Goal: Transaction & Acquisition: Purchase product/service

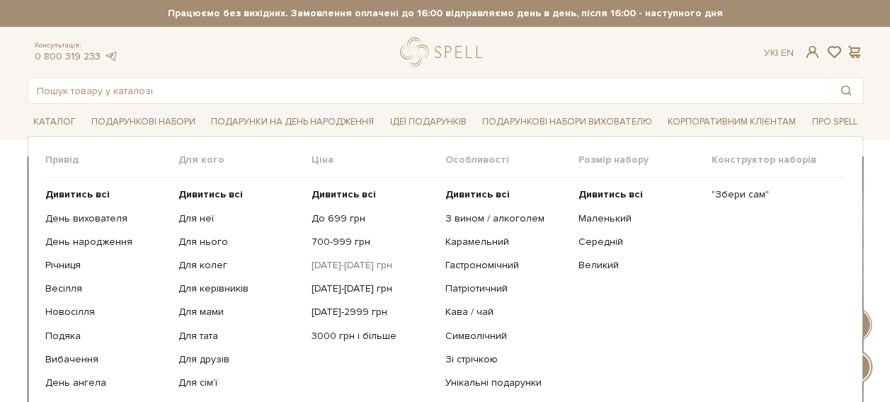
click at [334, 265] on link "[DATE]-[DATE] грн" at bounding box center [373, 265] width 123 height 13
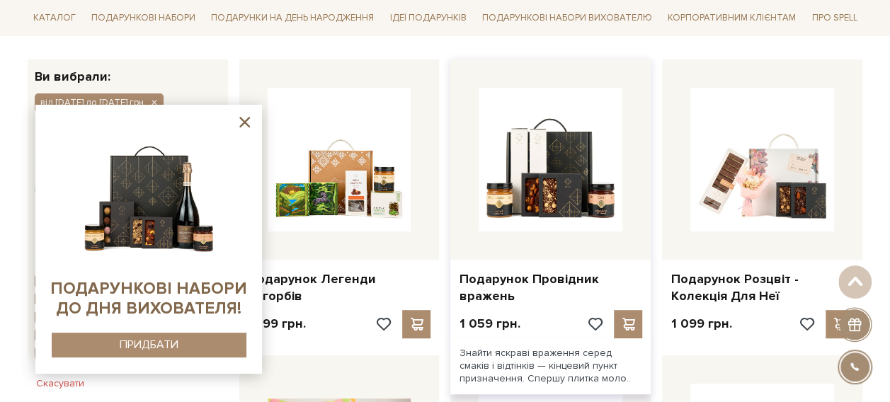
scroll to position [354, 0]
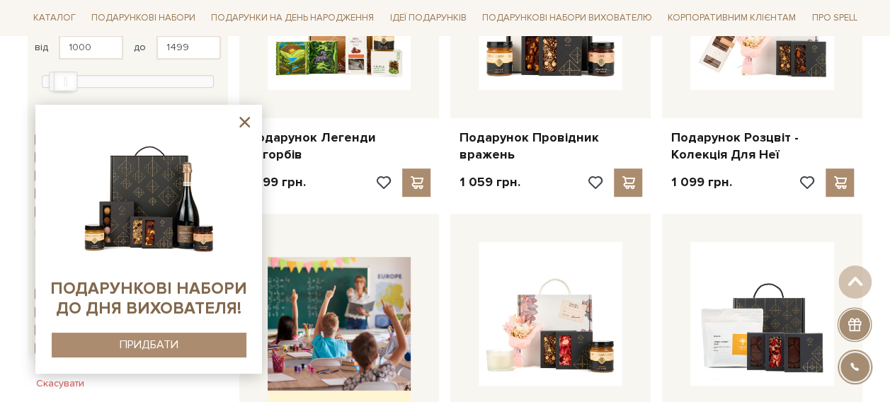
click at [242, 122] on icon at bounding box center [245, 122] width 18 height 18
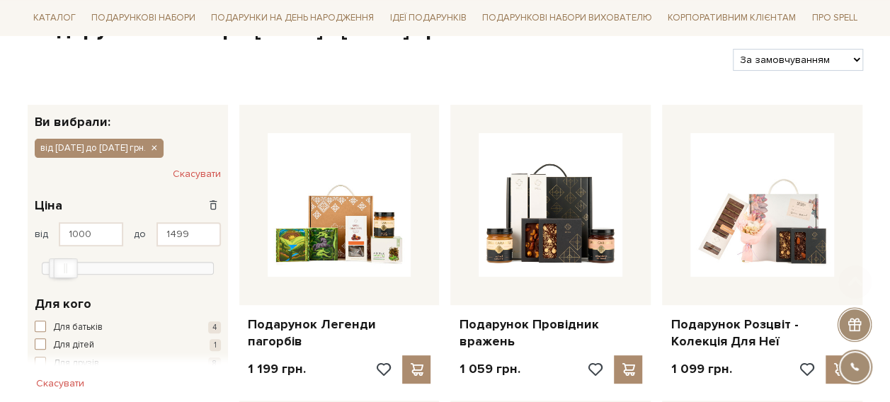
scroll to position [283, 0]
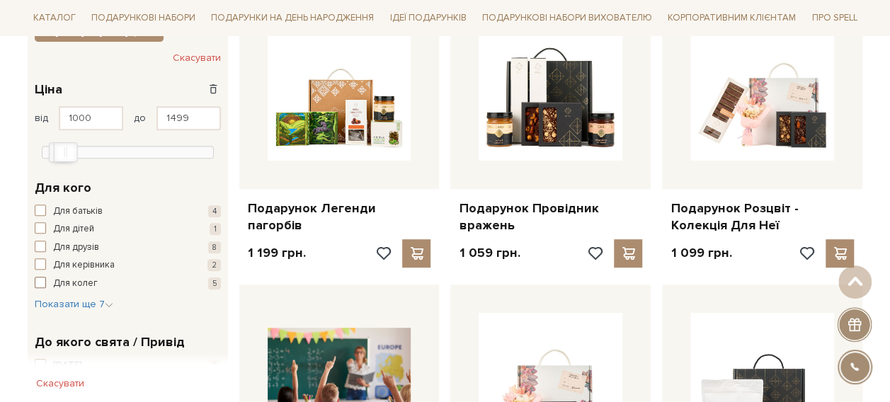
click at [62, 281] on span "Для колег" at bounding box center [75, 284] width 45 height 14
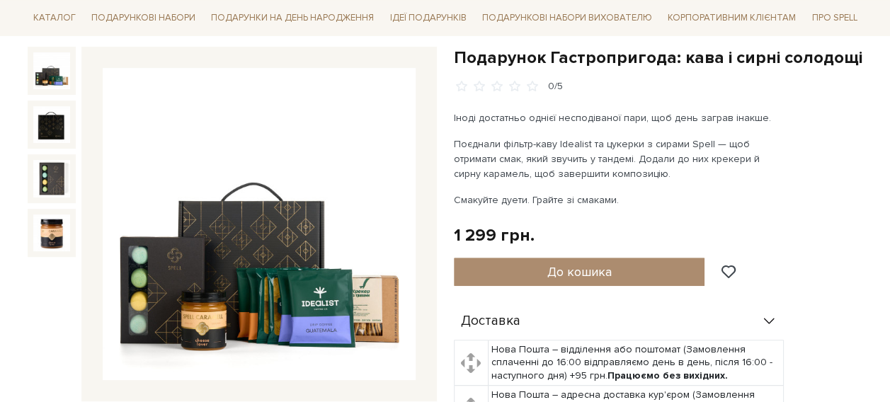
scroll to position [142, 0]
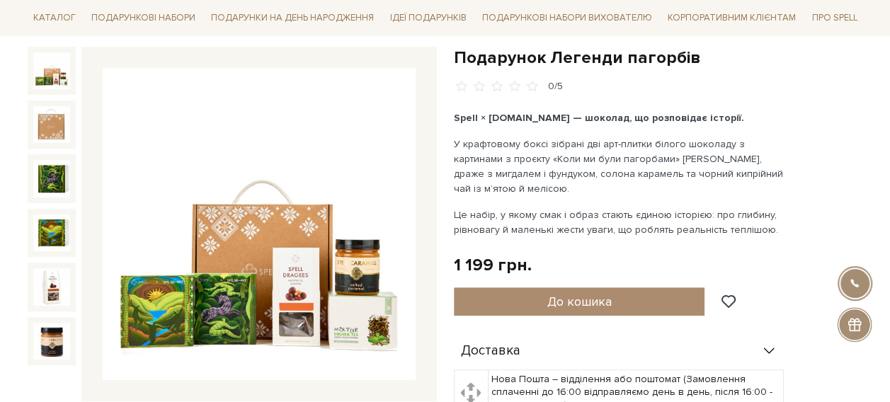
scroll to position [142, 0]
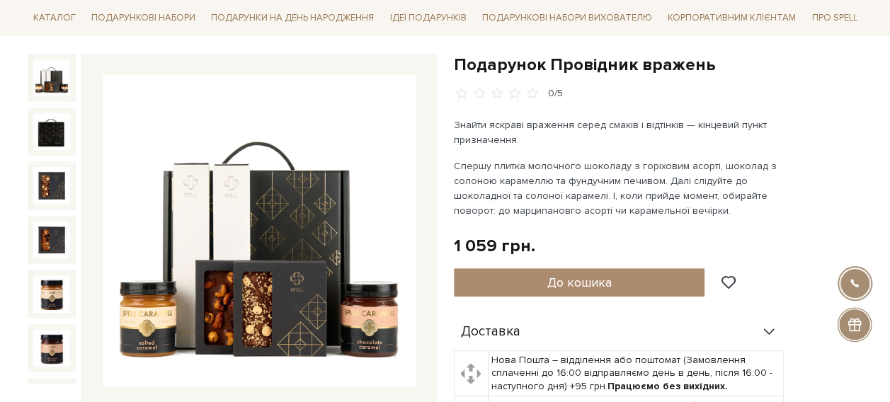
scroll to position [142, 0]
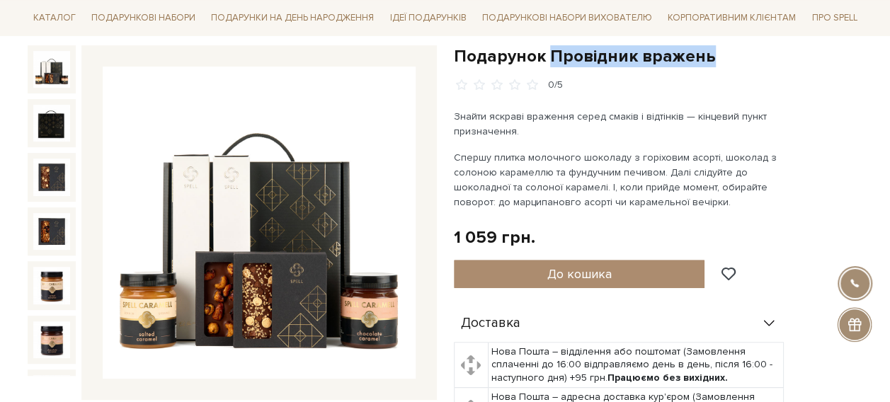
drag, startPoint x: 545, startPoint y: 51, endPoint x: 703, endPoint y: 54, distance: 157.3
click at [703, 54] on h1 "Подарунок Провідник вражень" at bounding box center [658, 56] width 409 height 22
copy h1 "Провідник вражень"
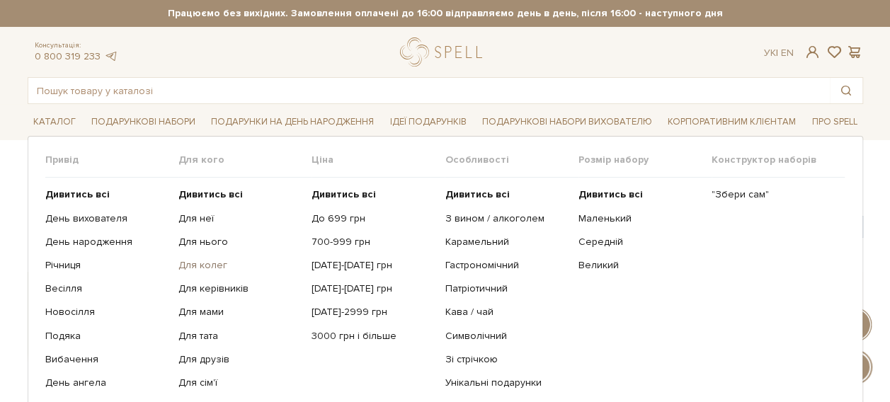
click at [203, 264] on link "Для колег" at bounding box center [240, 265] width 123 height 13
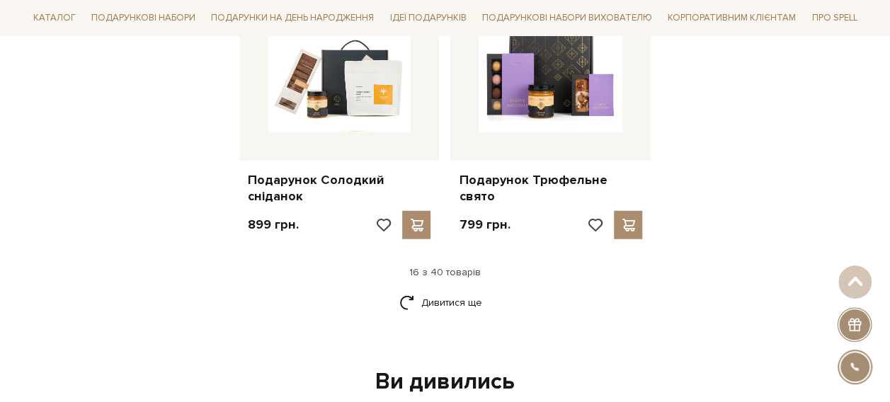
scroll to position [1842, 0]
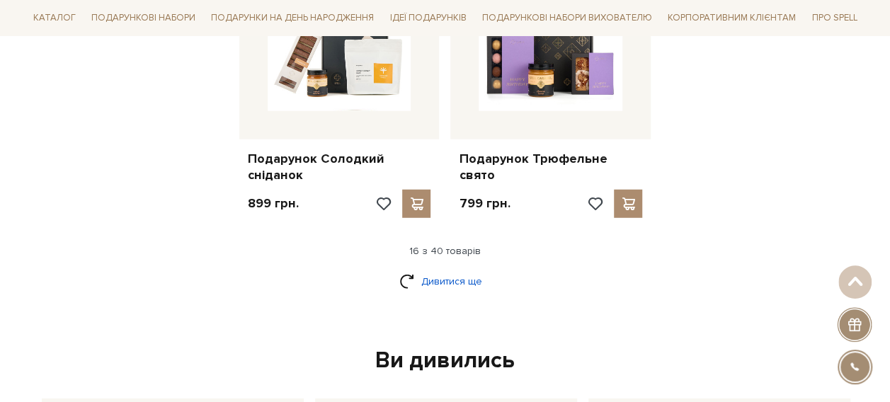
click at [460, 269] on link "Дивитися ще" at bounding box center [446, 281] width 92 height 25
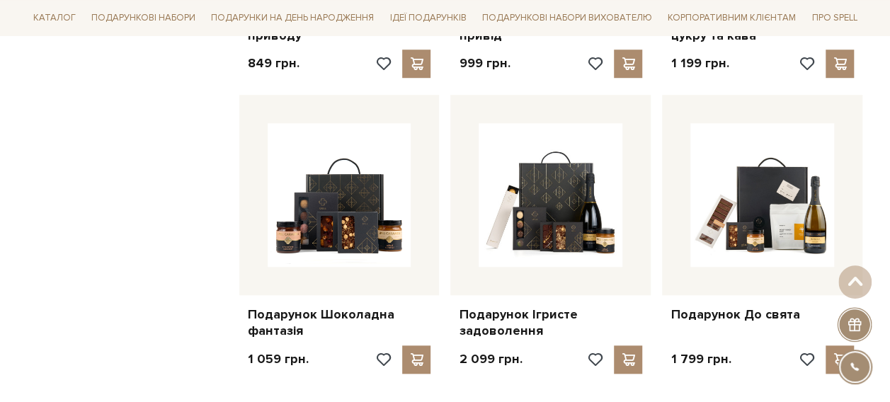
scroll to position [3330, 0]
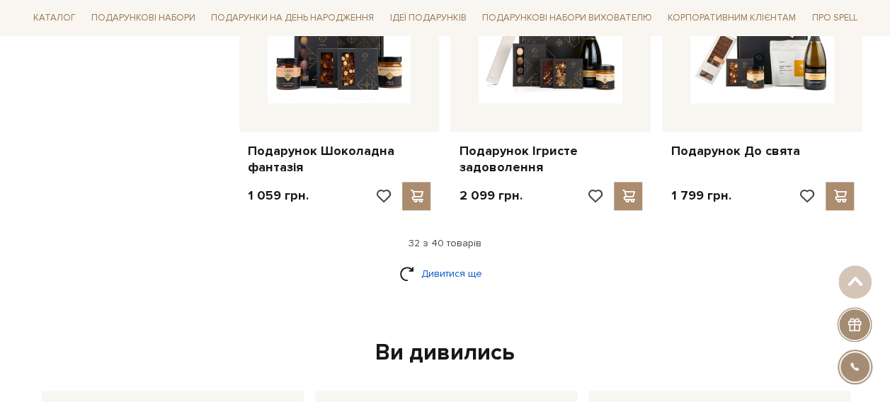
click at [434, 261] on link "Дивитися ще" at bounding box center [446, 273] width 92 height 25
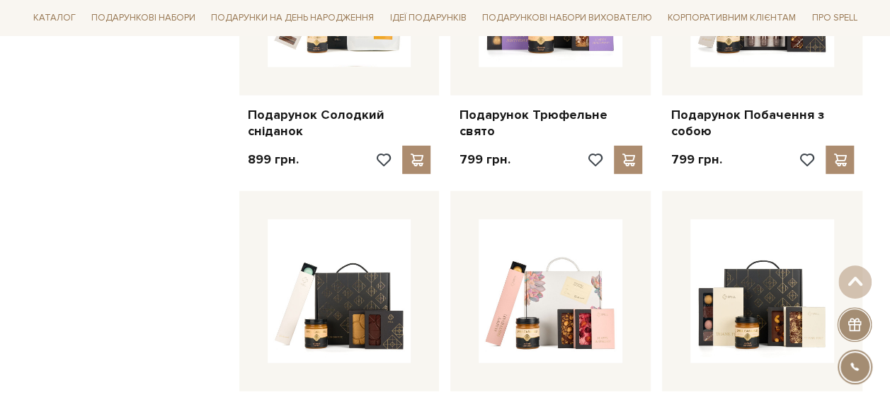
scroll to position [1771, 0]
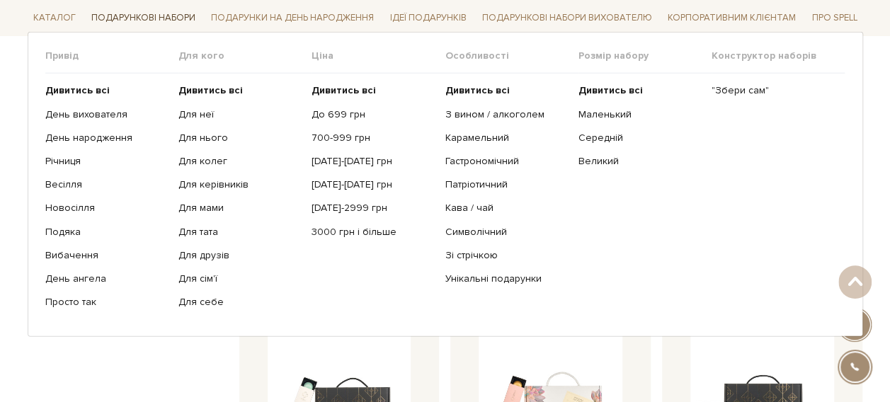
click at [170, 17] on link "Подарункові набори" at bounding box center [143, 18] width 115 height 22
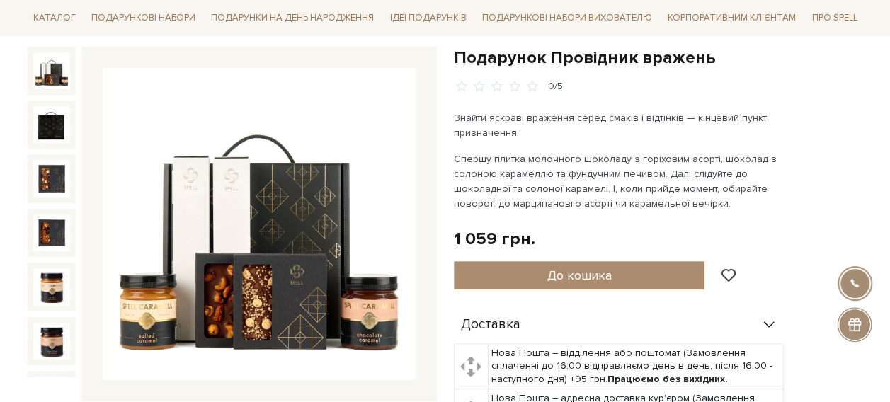
scroll to position [142, 0]
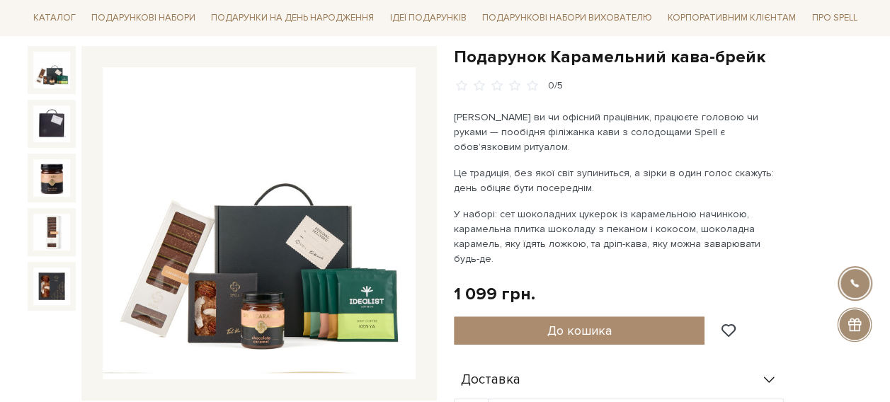
scroll to position [142, 0]
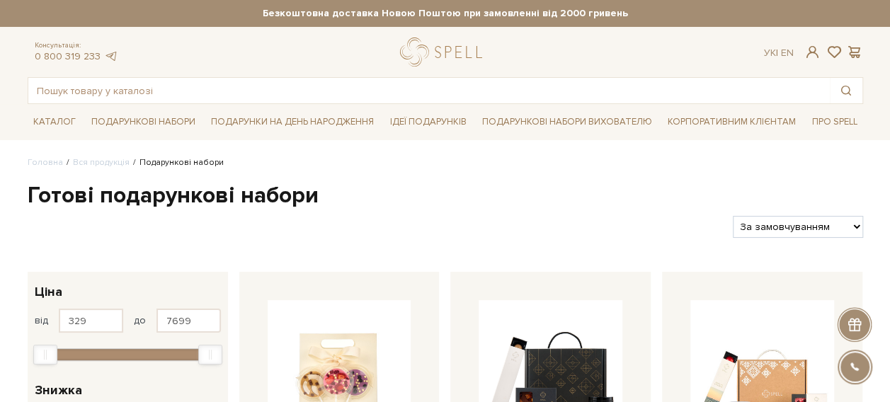
click at [755, 229] on select "За замовчуванням За Ціною (зростання) За Ціною (зменшення) Новинки За популярні…" at bounding box center [798, 227] width 130 height 22
select select "https://spellchocolate.com/our-productions/podarunkovi-box/?sort=p.price&order=…"
click at [733, 216] on select "За замовчуванням За Ціною (зростання) За Ціною (зменшення) Новинки За популярні…" at bounding box center [798, 227] width 130 height 22
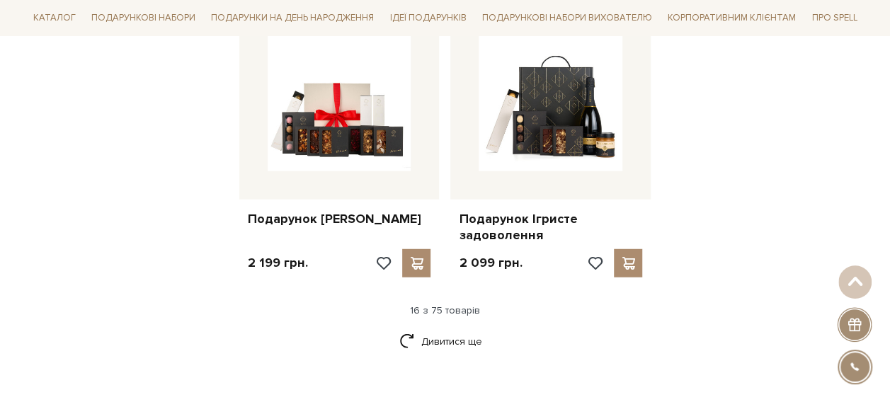
scroll to position [1771, 0]
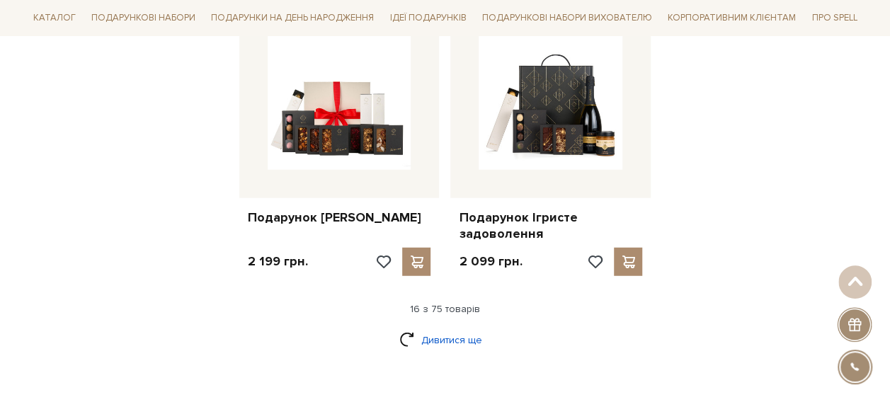
click at [448, 339] on link "Дивитися ще" at bounding box center [446, 340] width 92 height 25
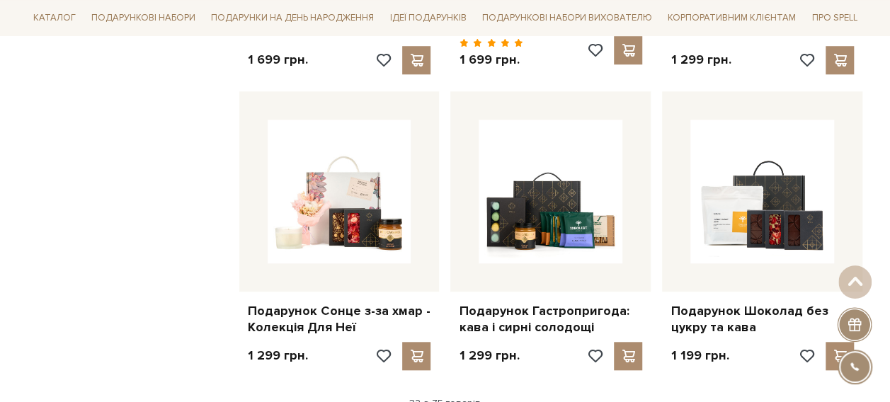
scroll to position [3259, 0]
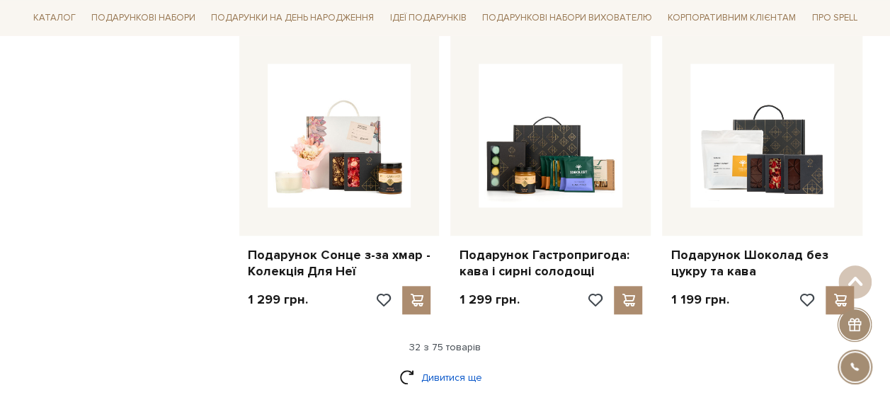
click at [453, 367] on link "Дивитися ще" at bounding box center [446, 378] width 92 height 25
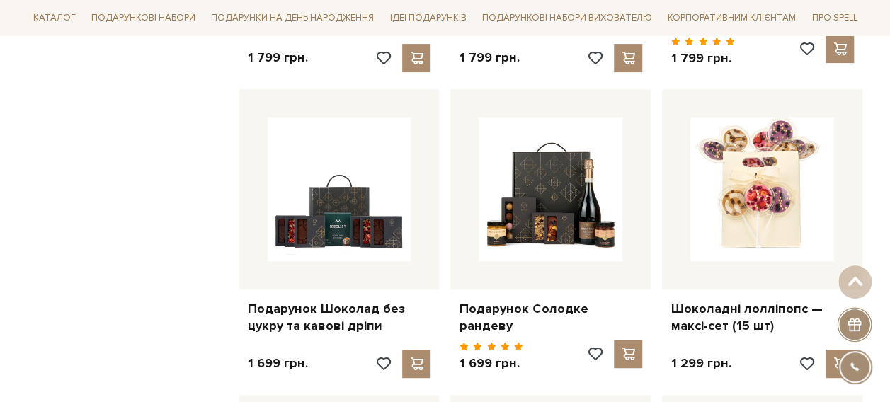
scroll to position [2905, 0]
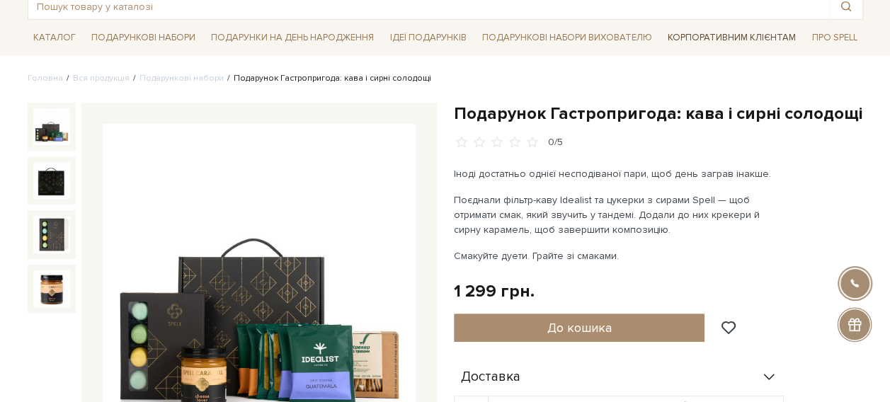
scroll to position [142, 0]
